Goal: Task Accomplishment & Management: Complete application form

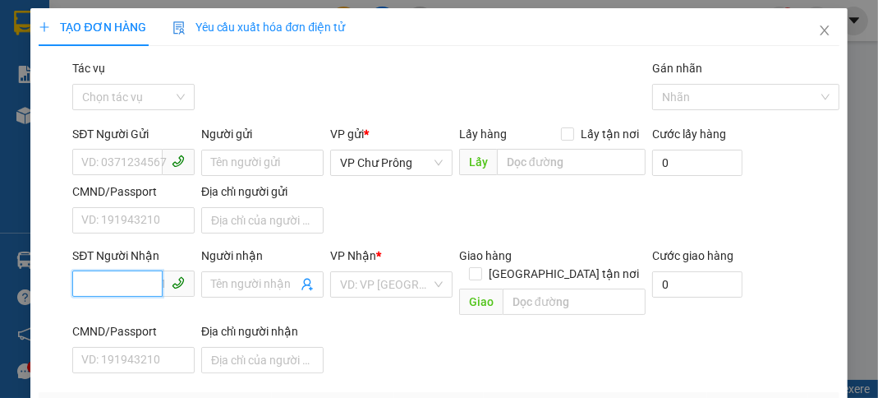
click at [124, 286] on input "SĐT Người Nhận" at bounding box center [117, 283] width 90 height 26
type input "0788876397"
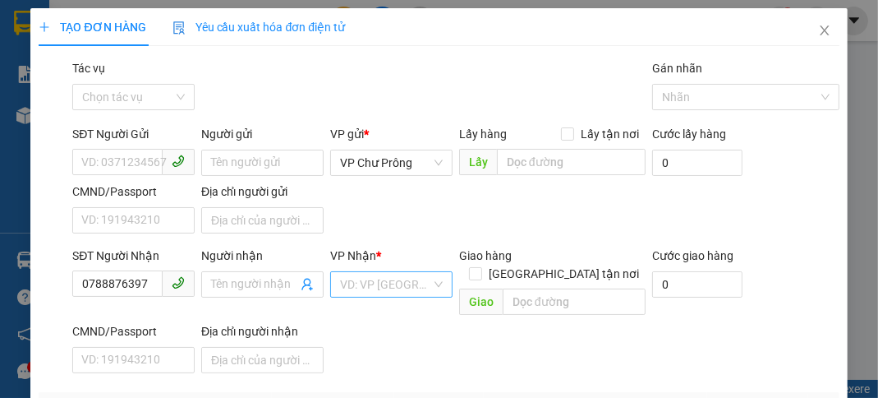
click at [381, 286] on input "search" at bounding box center [385, 284] width 91 height 25
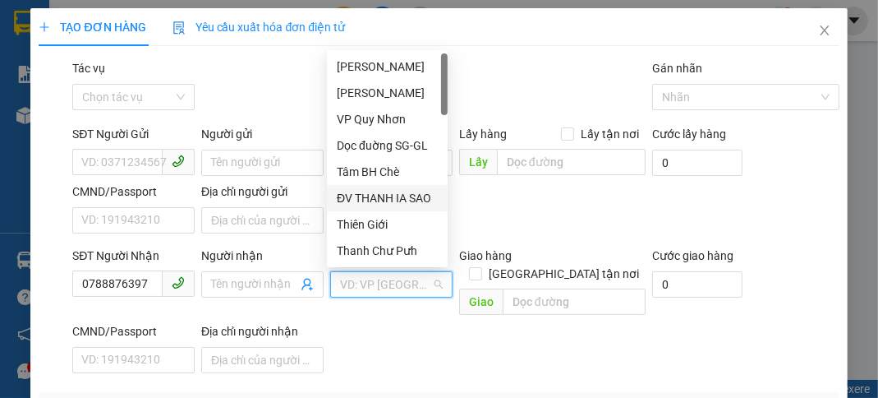
scroll to position [263, 0]
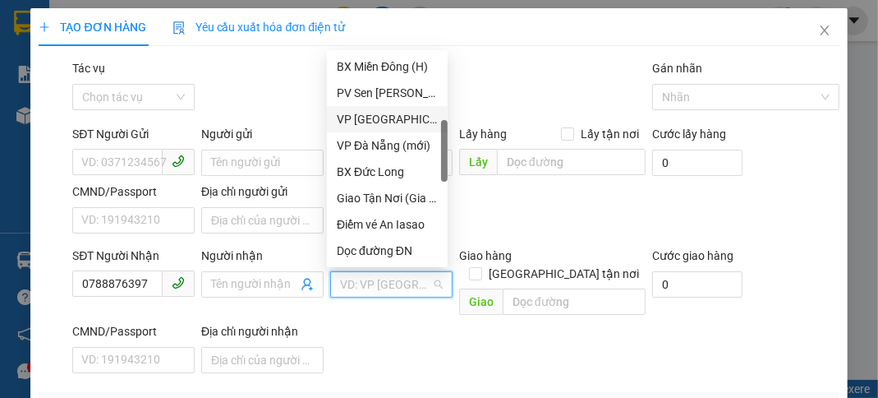
click at [388, 125] on div "VP [GEOGRAPHIC_DATA]" at bounding box center [387, 119] width 101 height 18
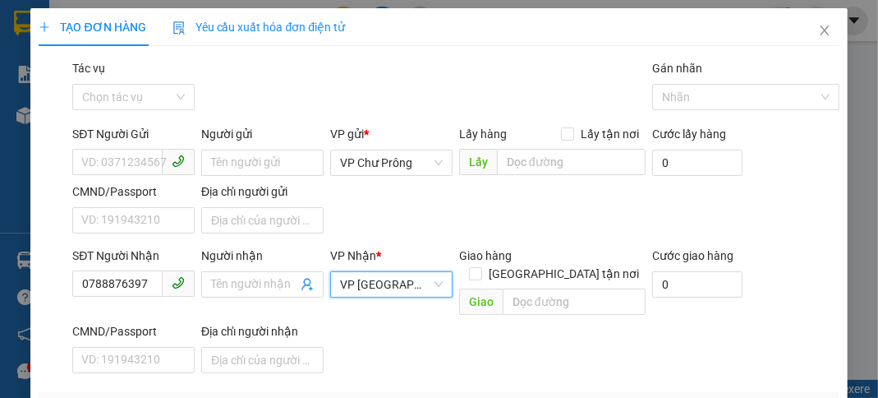
scroll to position [66, 0]
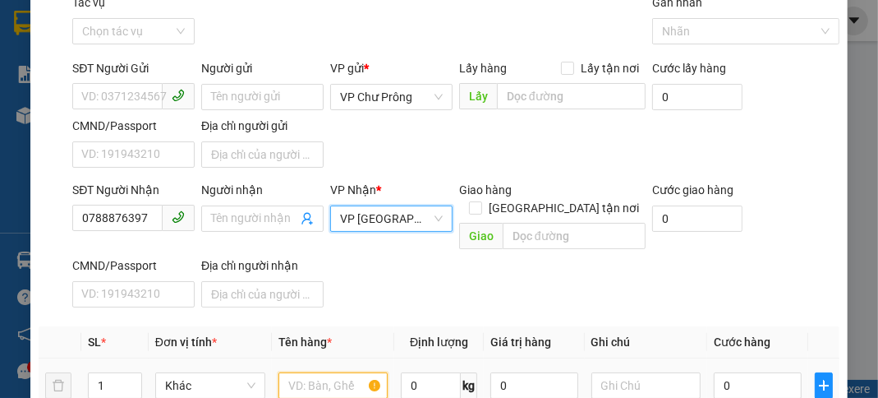
click at [303, 372] on input "text" at bounding box center [333, 385] width 110 height 26
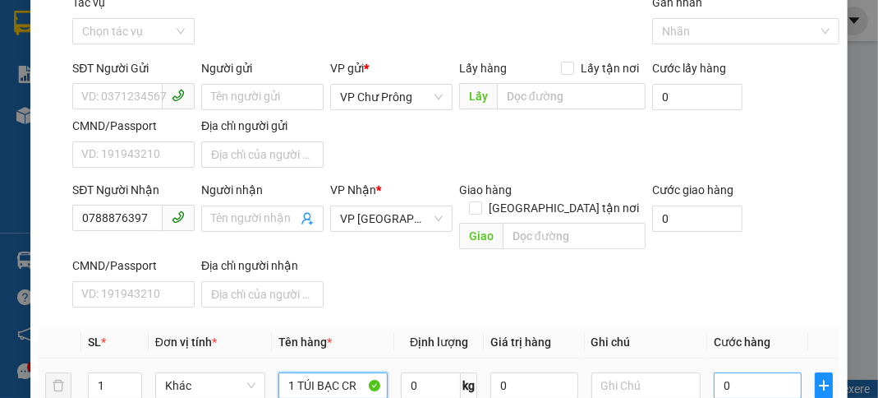
type input "1 TÚI BẠC CR"
click at [759, 372] on input "0" at bounding box center [757, 385] width 87 height 26
type input "3"
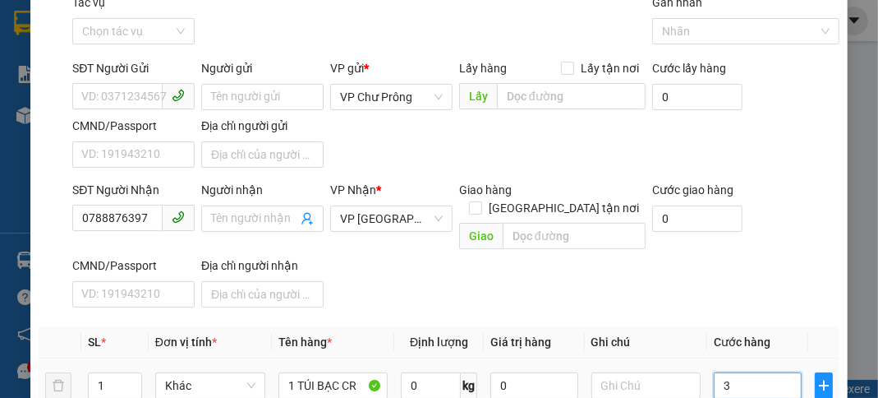
type input "30"
type input "300"
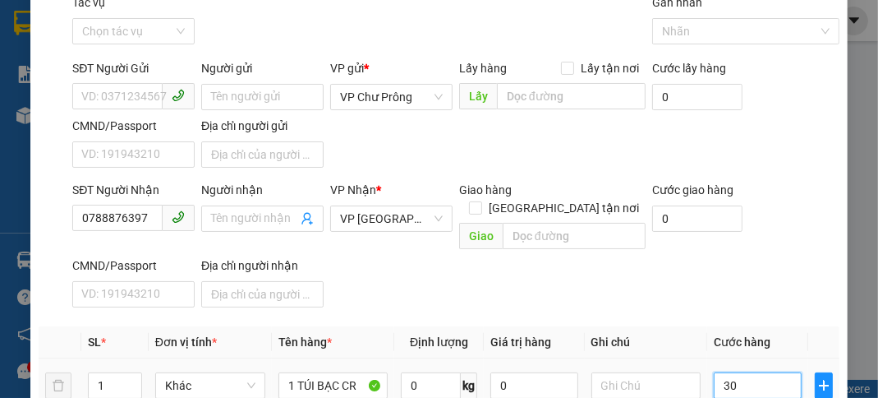
type input "300"
type input "3.000"
type input "30.000"
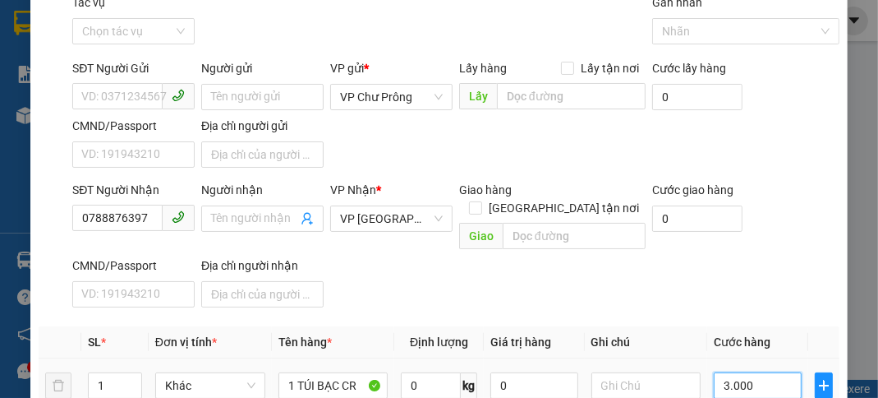
type input "30.000"
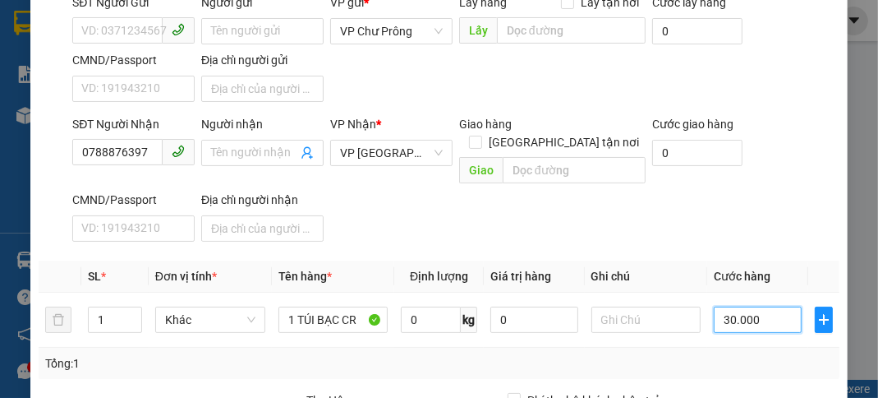
scroll to position [262, 0]
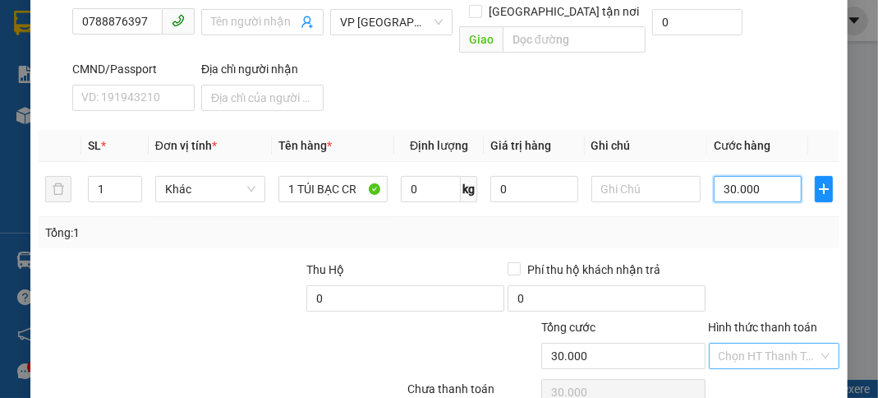
type input "30.000"
click at [776, 343] on input "Hình thức thanh toán" at bounding box center [768, 355] width 99 height 25
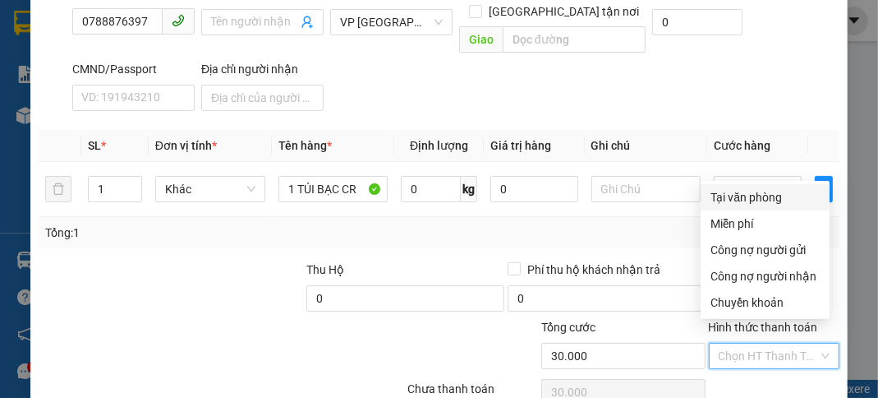
click at [752, 191] on div "Tại văn phòng" at bounding box center [765, 197] width 109 height 18
type input "0"
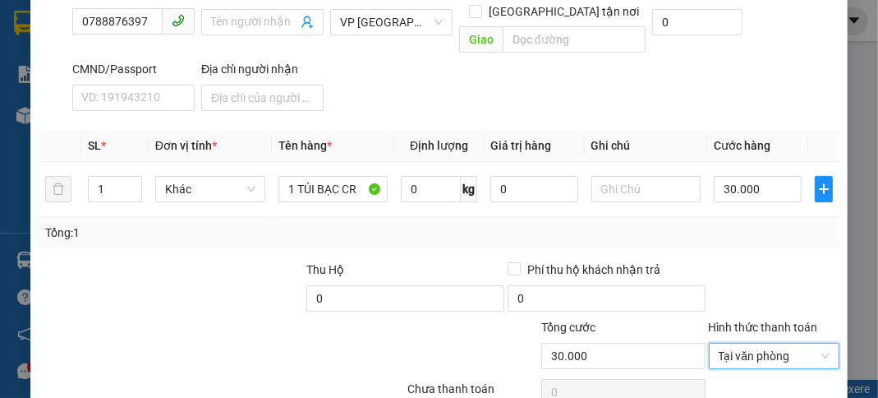
scroll to position [322, 0]
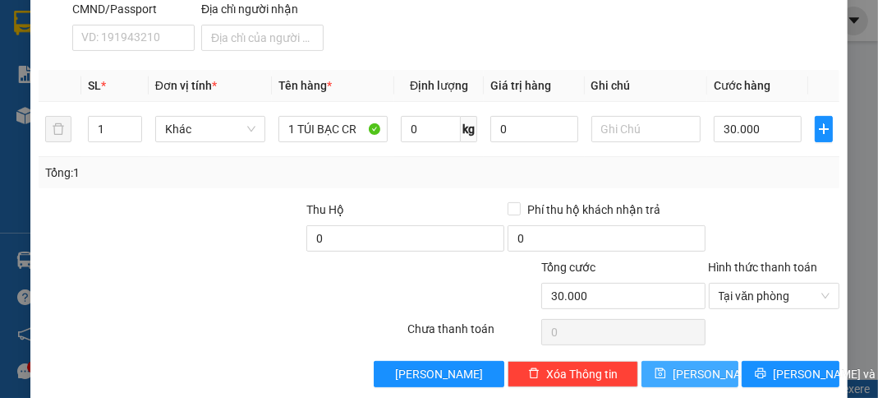
click at [666, 368] on icon "save" at bounding box center [660, 373] width 11 height 11
type input "0"
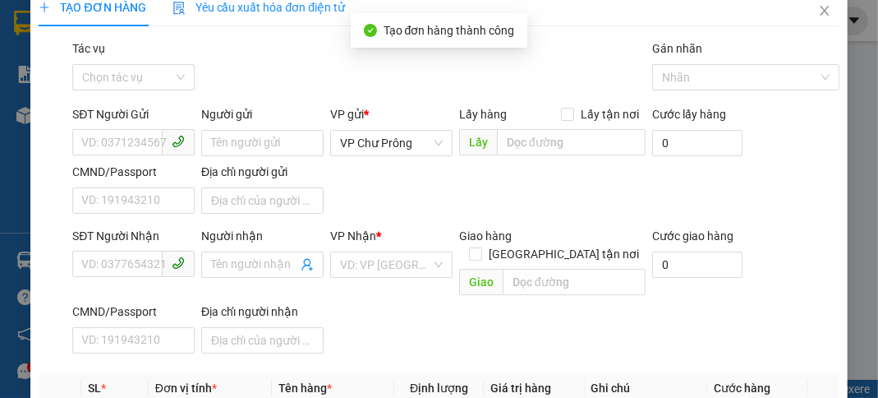
scroll to position [0, 0]
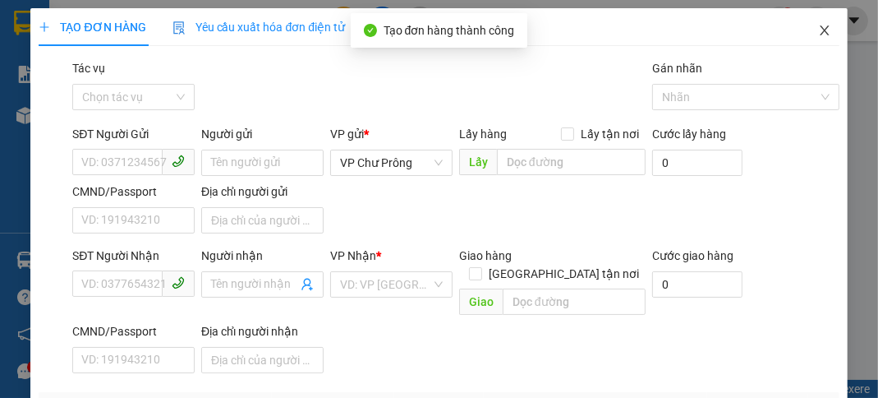
click at [820, 30] on icon "close" at bounding box center [824, 30] width 9 height 10
